Goal: Information Seeking & Learning: Learn about a topic

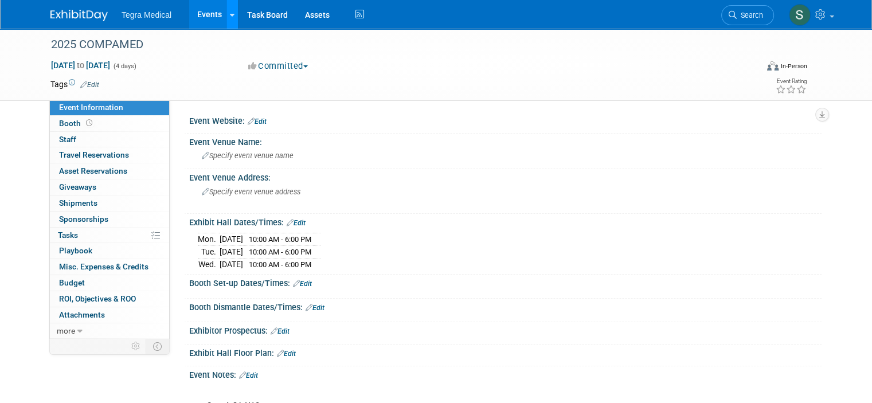
click at [226, 16] on link at bounding box center [232, 14] width 12 height 29
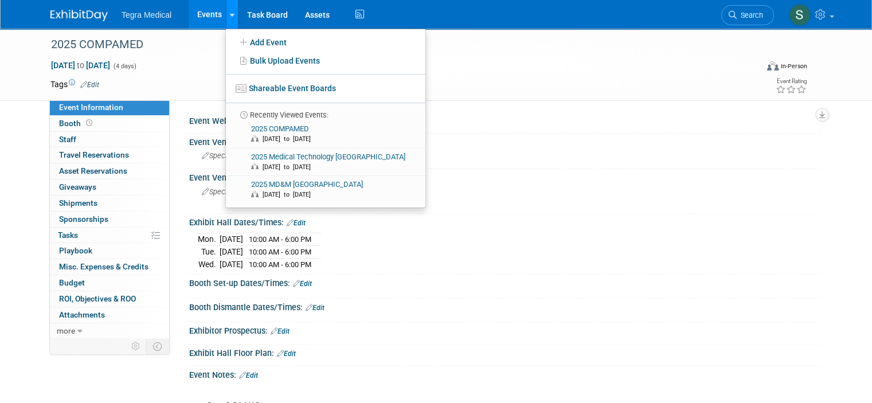
click at [226, 16] on link at bounding box center [232, 14] width 12 height 29
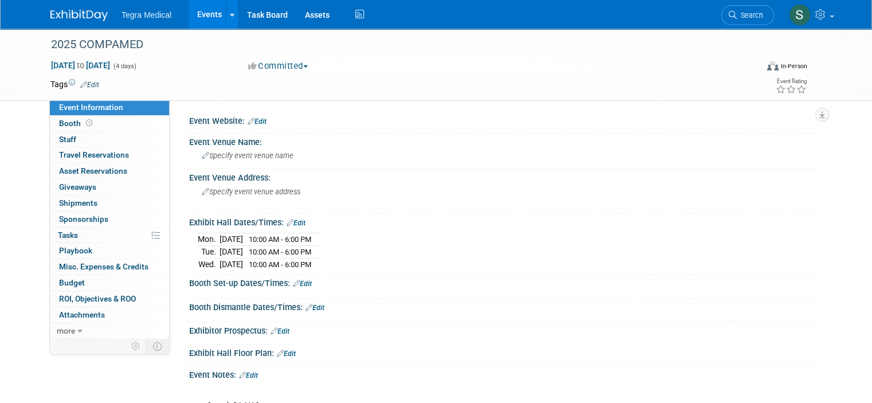
click at [200, 19] on link "Events" at bounding box center [210, 14] width 42 height 29
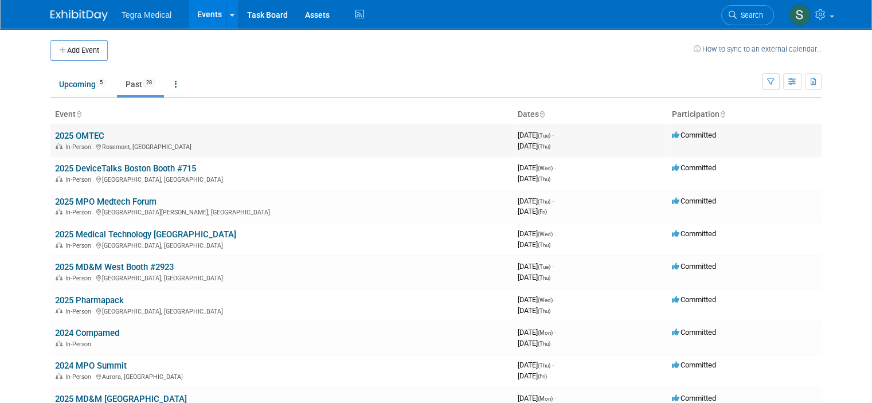
click at [79, 132] on link "2025 OMTEC" at bounding box center [79, 136] width 49 height 10
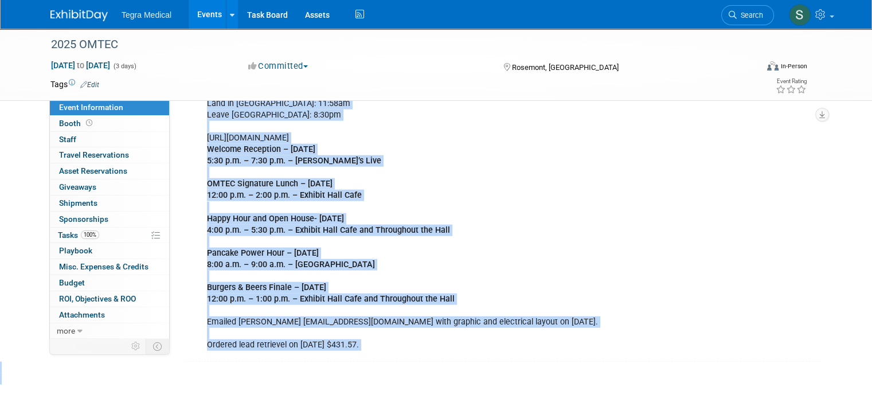
scroll to position [2799, 0]
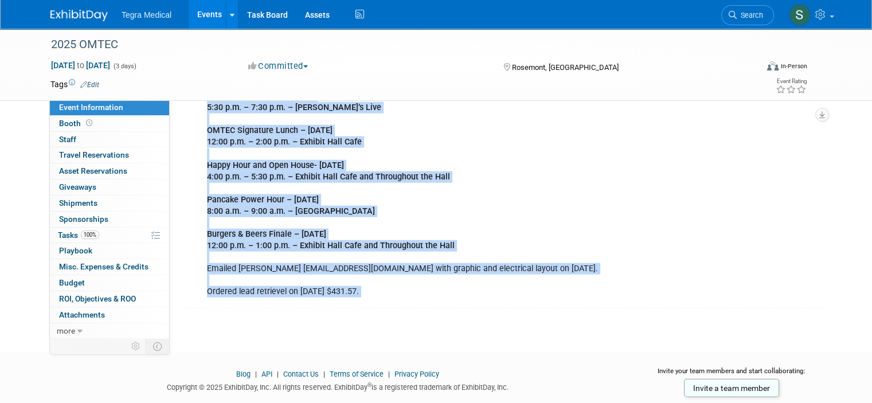
drag, startPoint x: 176, startPoint y: 113, endPoint x: 377, endPoint y: 284, distance: 264.0
copy div "Event Website: Edit https://omtecexpo.com/ Event Venue Name: Donald E. Stephens…"
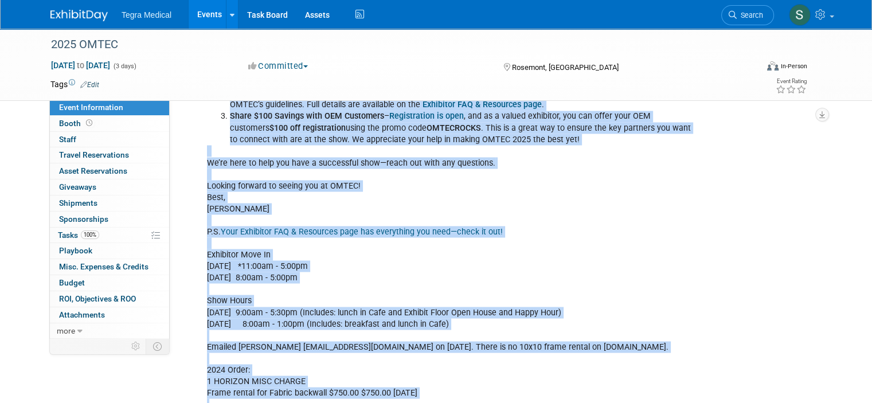
scroll to position [1767, 0]
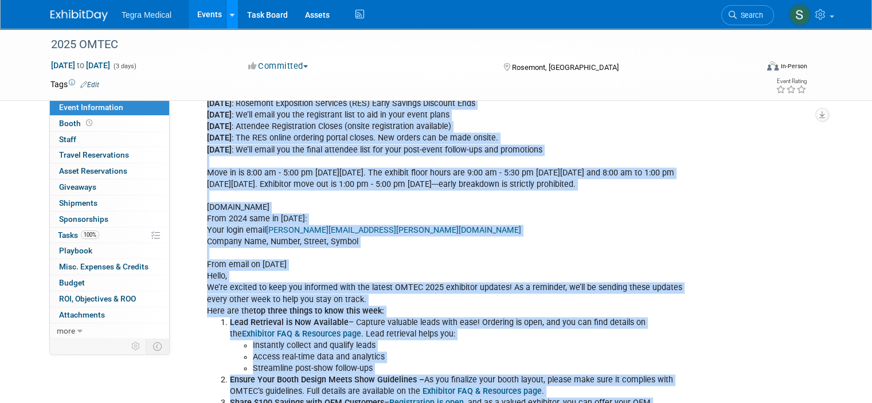
click at [230, 18] on icon at bounding box center [232, 14] width 5 height 7
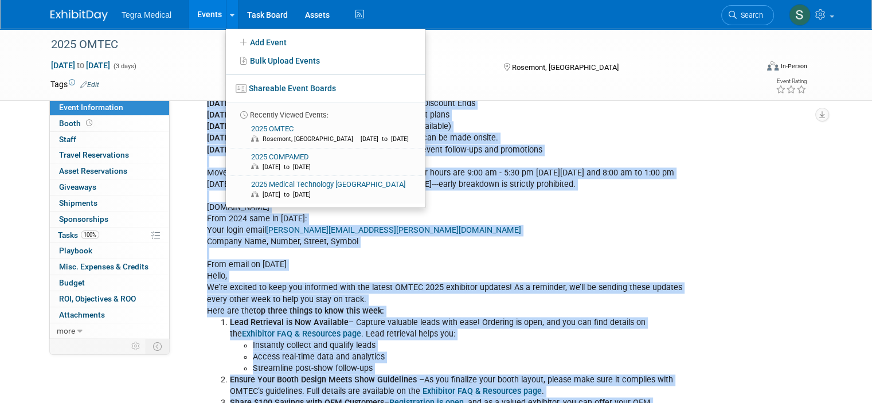
click at [202, 15] on link "Events" at bounding box center [210, 14] width 42 height 29
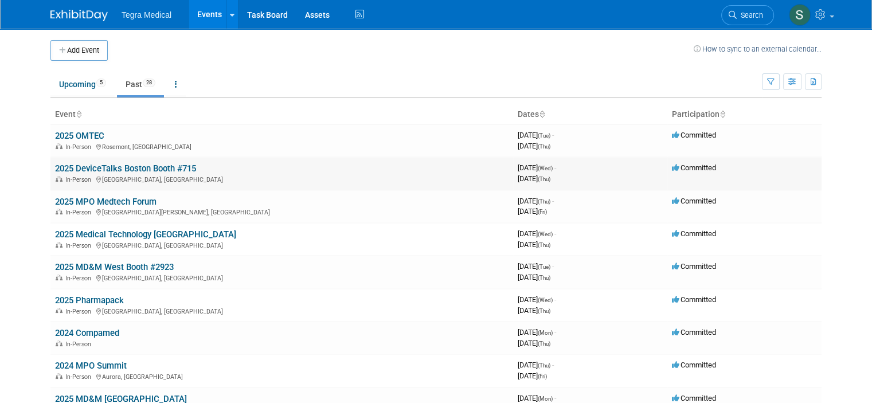
click at [111, 168] on link "2025 DeviceTalks Boston Booth #715" at bounding box center [125, 168] width 141 height 10
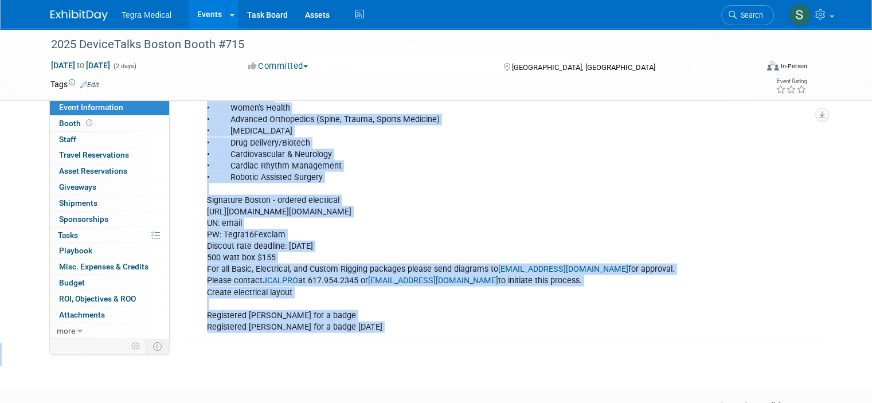
scroll to position [2292, 0]
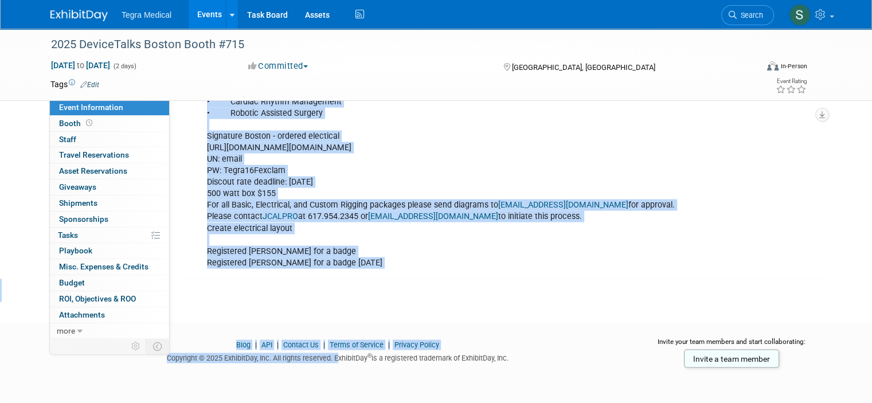
drag, startPoint x: 180, startPoint y: 118, endPoint x: 333, endPoint y: 279, distance: 221.9
copy body "Lore ip 5/1/29 Dolor #319 34' s 33' Ametconse: adipi://elitseddo9027.eiusmodtem…"
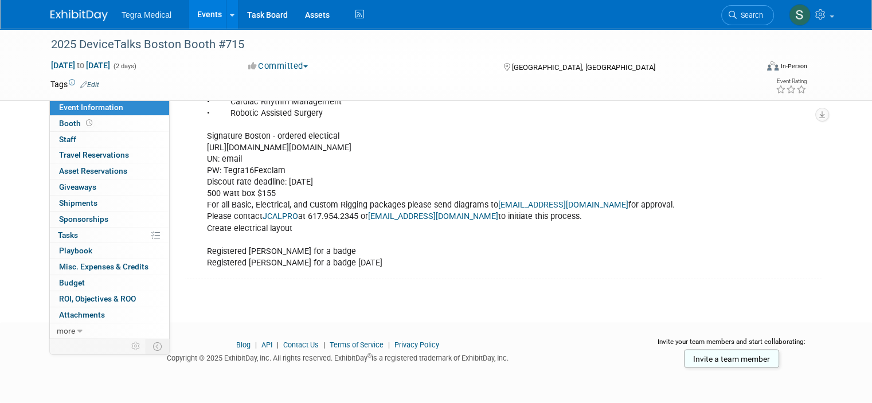
drag, startPoint x: 329, startPoint y: 263, endPoint x: 434, endPoint y: 164, distance: 144.4
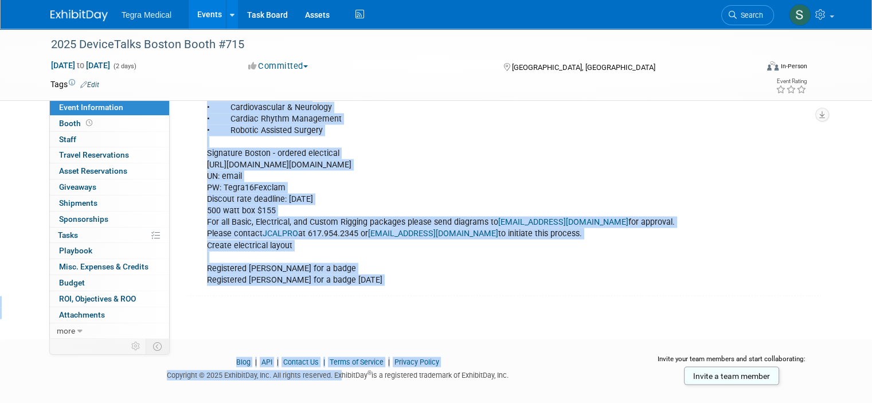
scroll to position [2274, 0]
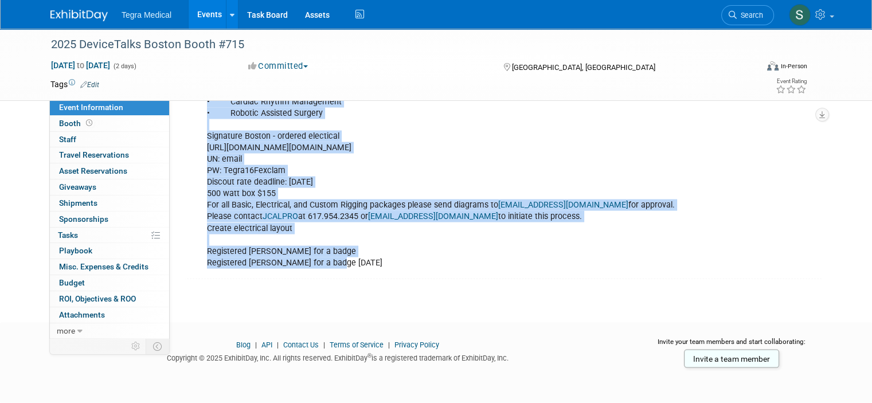
drag, startPoint x: 178, startPoint y: 112, endPoint x: 339, endPoint y: 282, distance: 234.9
copy div "Lorem Ipsumdo: Sita conse://adipis.elitseddoei.tem/ Incid Utlab Etdo: Magnaa En…"
